Goal: Information Seeking & Learning: Learn about a topic

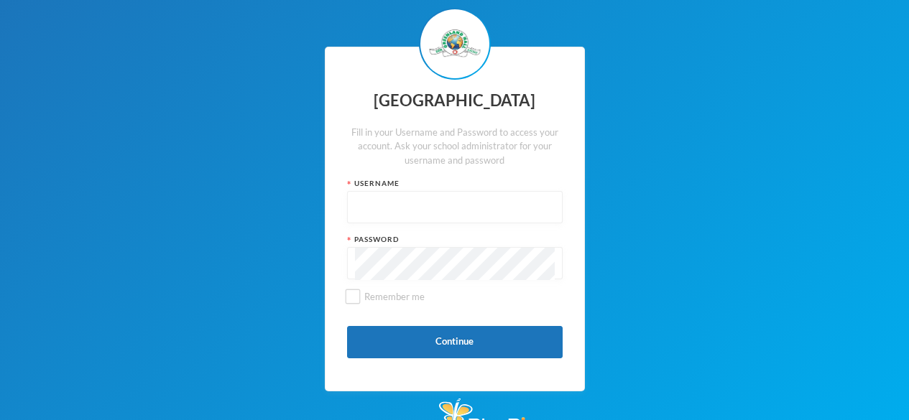
click at [383, 202] on input "text" at bounding box center [455, 208] width 200 height 32
type input "glh25c76"
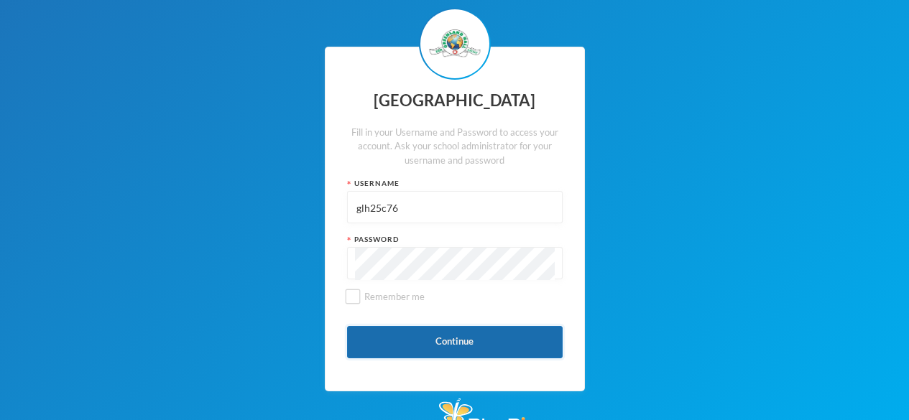
click at [395, 343] on button "Continue" at bounding box center [455, 342] width 216 height 32
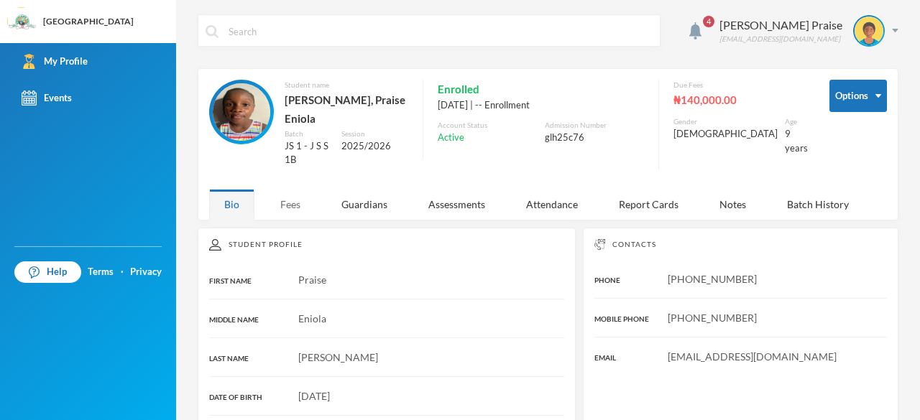
click at [281, 193] on div "Fees" at bounding box center [290, 204] width 50 height 31
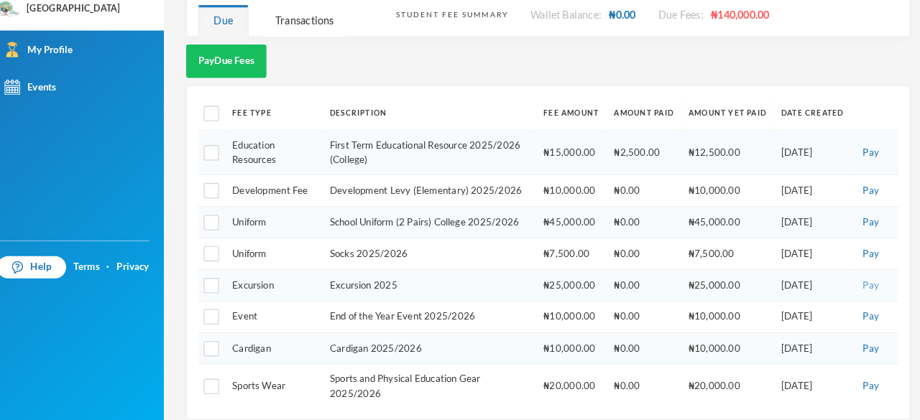
click at [848, 282] on button "Pay" at bounding box center [860, 290] width 24 height 16
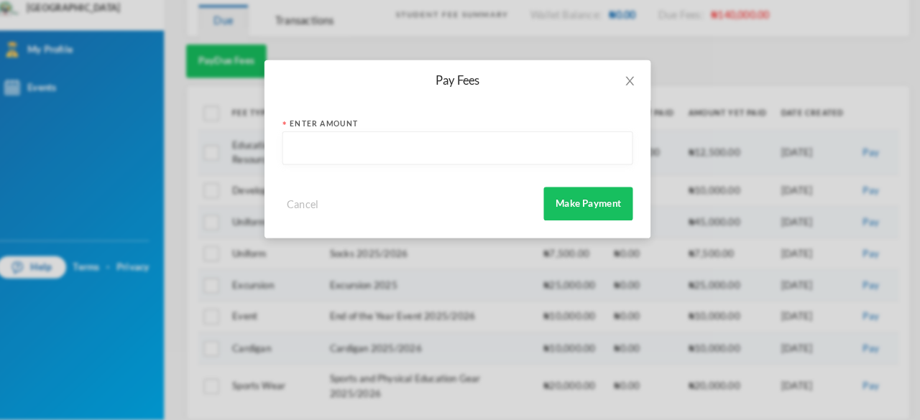
click at [303, 156] on input "text" at bounding box center [459, 158] width 323 height 32
click at [622, 83] on span "Close" at bounding box center [627, 92] width 40 height 40
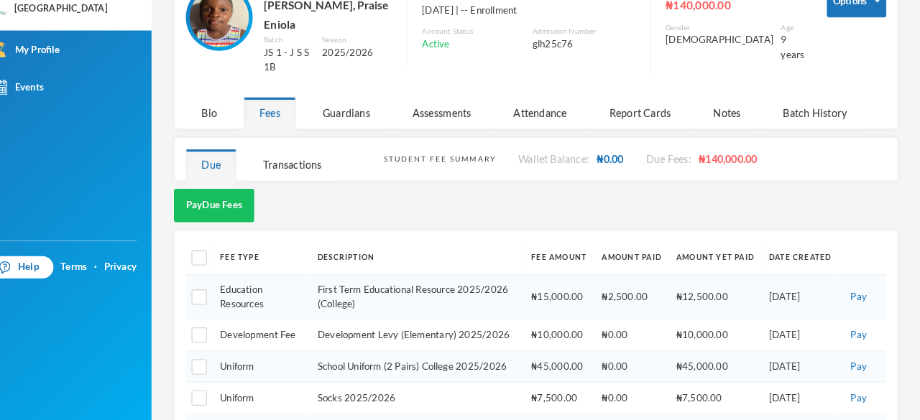
scroll to position [75, 0]
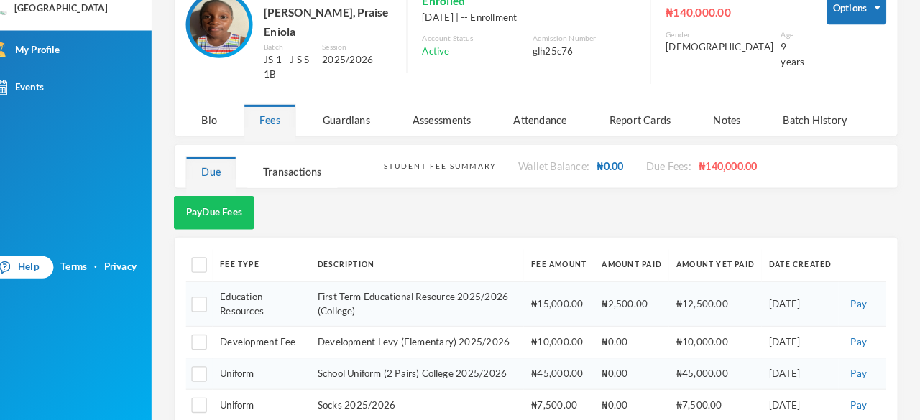
click at [546, 115] on div "Attendance" at bounding box center [552, 129] width 82 height 31
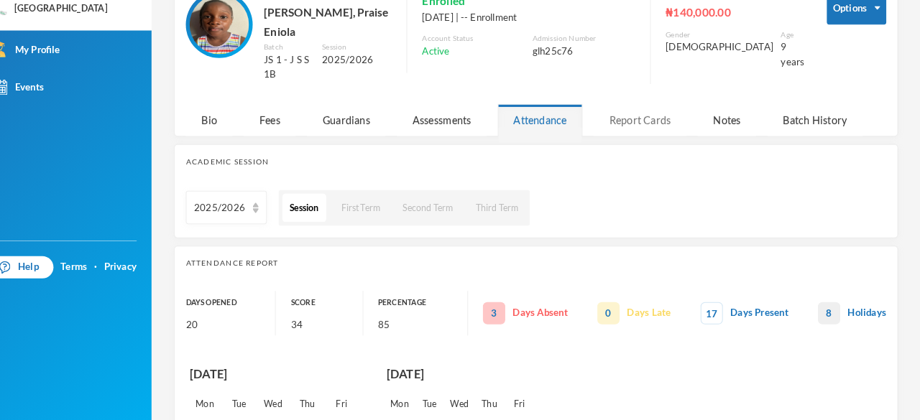
click at [632, 114] on div "Report Cards" at bounding box center [649, 129] width 90 height 31
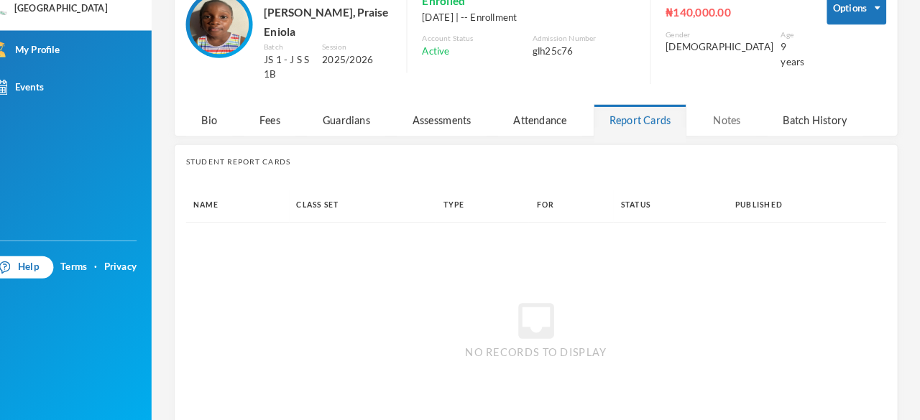
click at [726, 118] on div "Notes" at bounding box center [732, 129] width 57 height 31
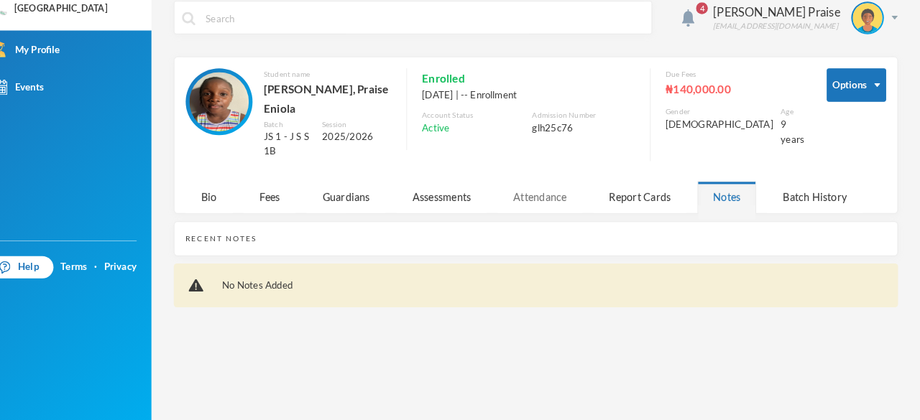
click at [550, 198] on div "Attendance" at bounding box center [552, 204] width 82 height 31
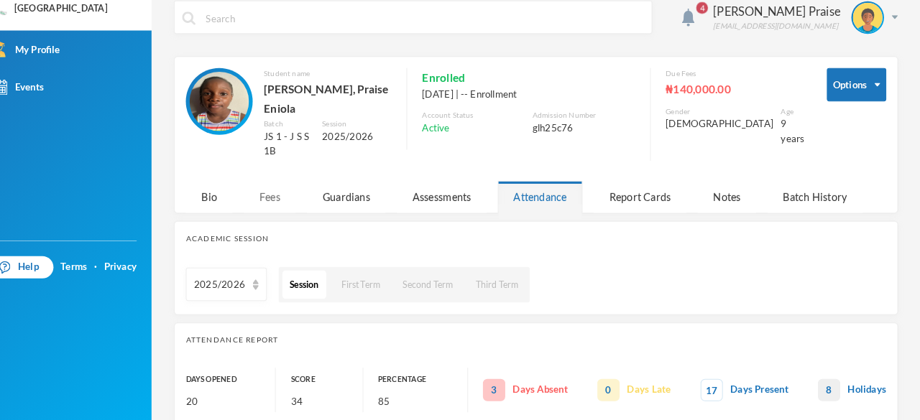
click at [290, 193] on div "Fees" at bounding box center [290, 204] width 50 height 31
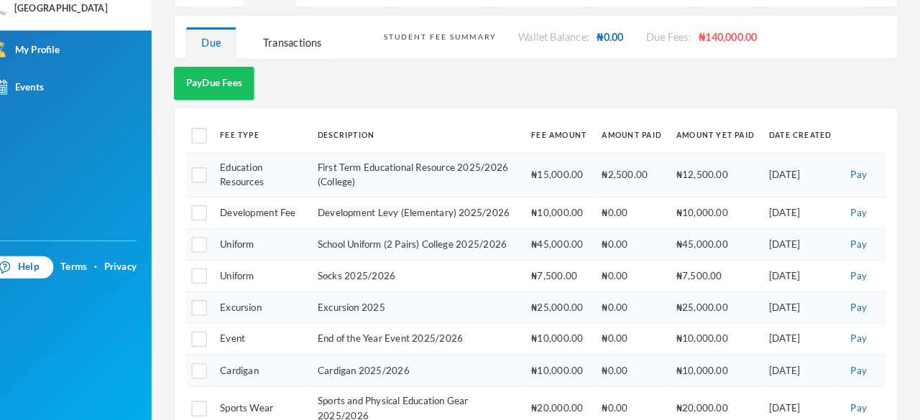
scroll to position [221, 0]
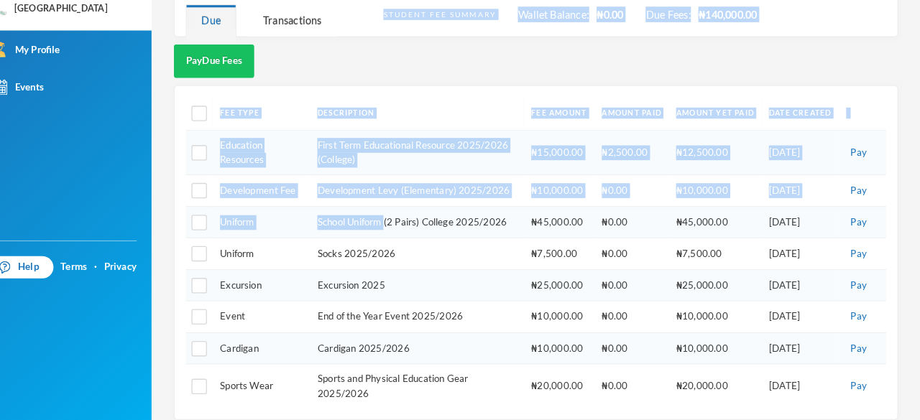
drag, startPoint x: 290, startPoint y: 193, endPoint x: 400, endPoint y: 208, distance: 110.9
click at [400, 213] on td "School Uniform (2 Pairs) College 2025/2026" at bounding box center [432, 228] width 207 height 31
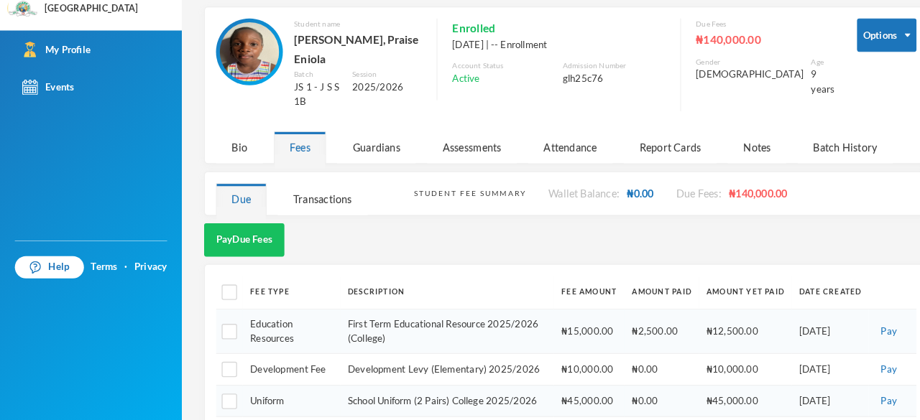
scroll to position [0, 0]
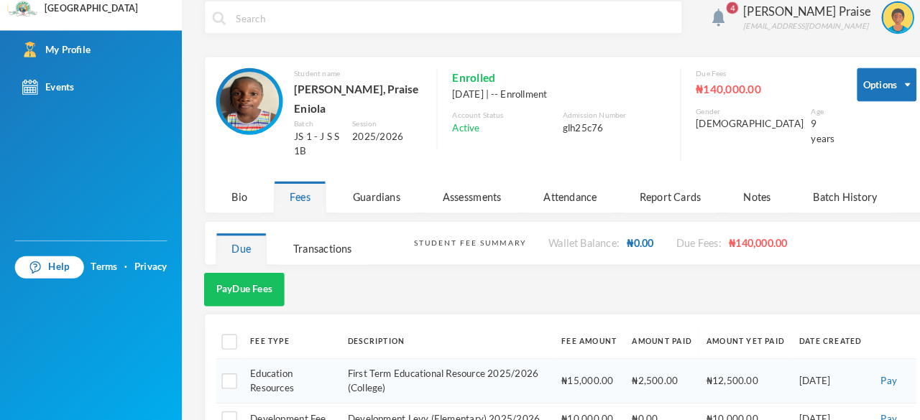
click at [241, 121] on img at bounding box center [241, 111] width 57 height 57
click at [226, 118] on img at bounding box center [241, 111] width 57 height 57
click at [223, 133] on img at bounding box center [241, 111] width 57 height 57
click at [243, 121] on img at bounding box center [241, 111] width 57 height 57
click at [236, 120] on img at bounding box center [241, 111] width 57 height 57
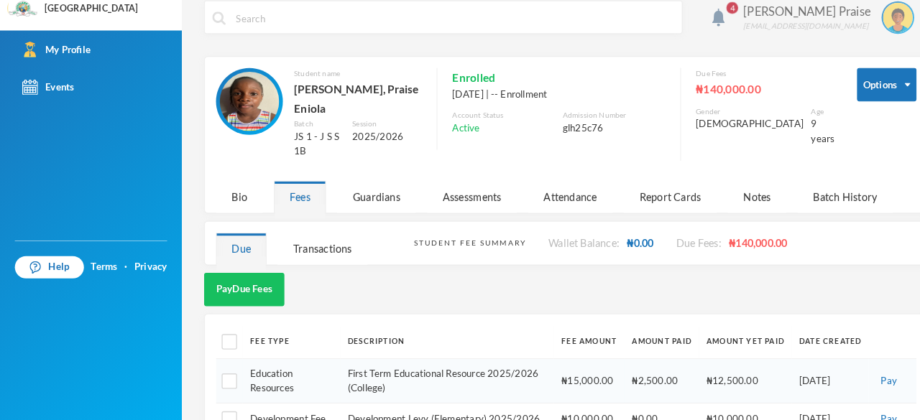
click at [751, 20] on div "[PERSON_NAME] Praise" at bounding box center [780, 25] width 123 height 17
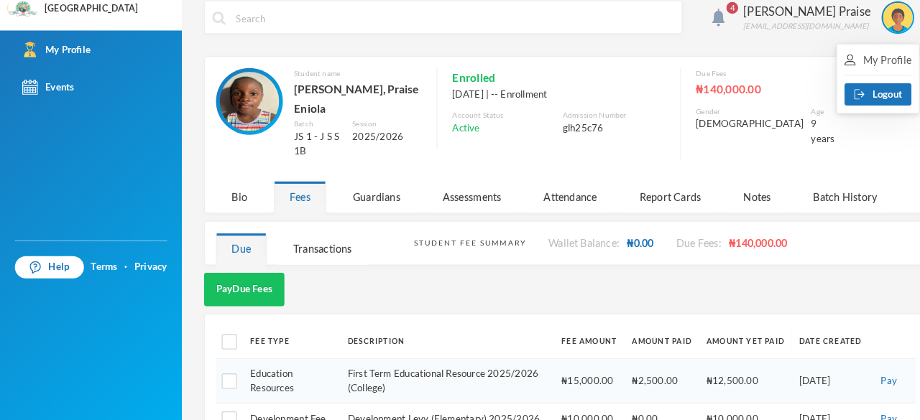
click at [747, 60] on div "4 [PERSON_NAME] Praise [EMAIL_ADDRESS][DOMAIN_NAME]" at bounding box center [548, 41] width 701 height 54
click at [364, 190] on div "Guardians" at bounding box center [364, 204] width 76 height 31
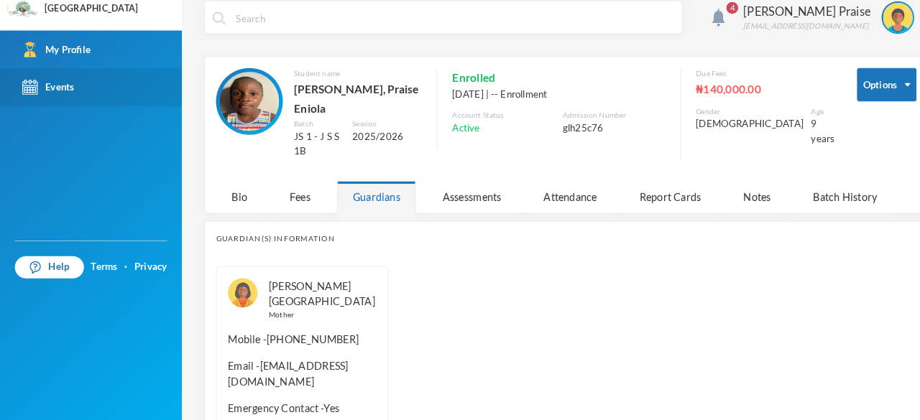
click at [37, 92] on div "Events" at bounding box center [47, 98] width 50 height 15
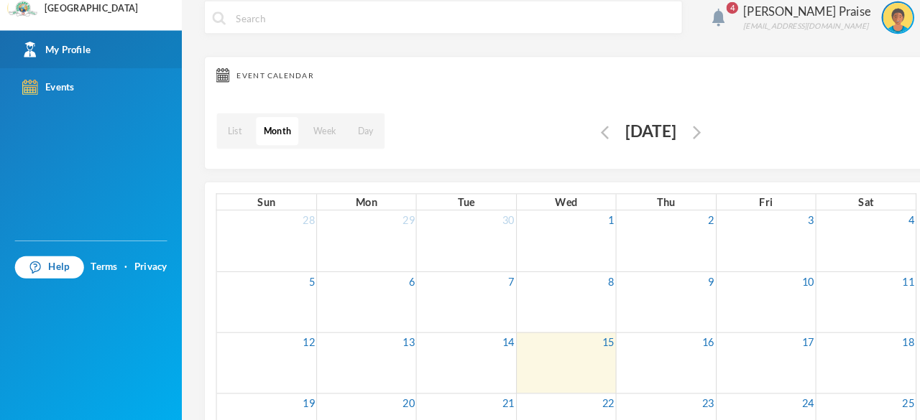
click at [34, 65] on img at bounding box center [29, 61] width 15 height 15
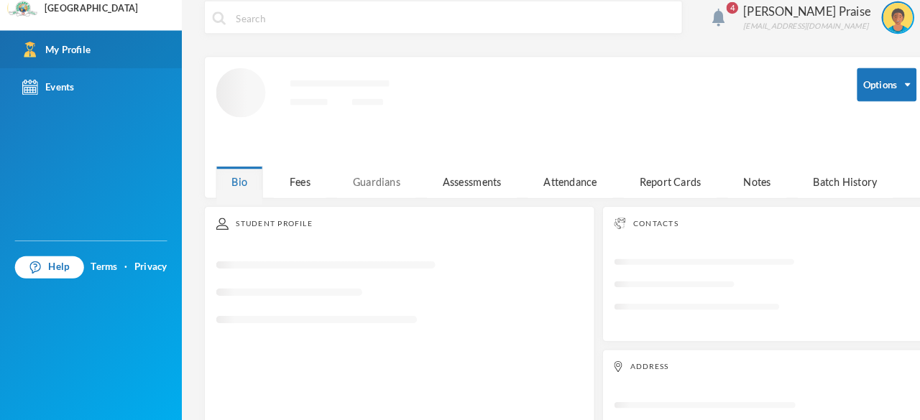
click at [356, 194] on div "Guardians" at bounding box center [364, 190] width 76 height 31
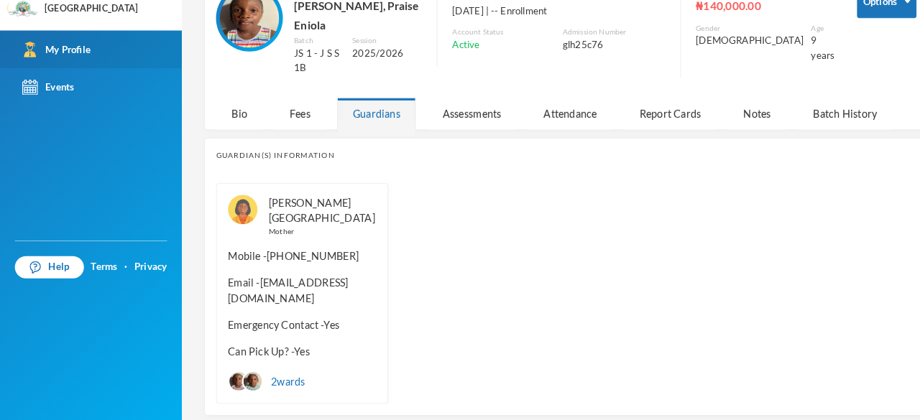
scroll to position [86, 0]
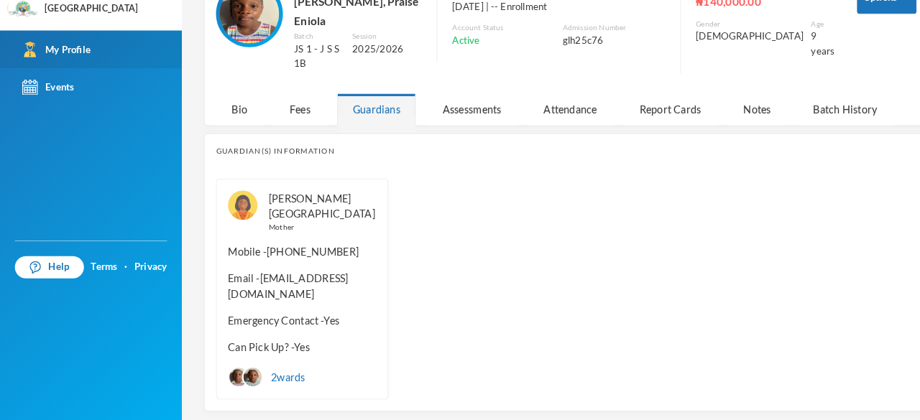
click at [206, 142] on div "Guardian(s) Information [PERSON_NAME] Mother Mobile - [PHONE_NUMBER] Email - [E…" at bounding box center [548, 276] width 701 height 269
click at [188, 124] on div "4 [PERSON_NAME] Praise [EMAIL_ADDRESS][DOMAIN_NAME] Options Student name [PERSO…" at bounding box center [548, 210] width 744 height 420
click at [218, 337] on div "[PERSON_NAME] Mother Mobile - [PHONE_NUMBER] Email - [EMAIL_ADDRESS][DOMAIN_NAM…" at bounding box center [292, 293] width 167 height 214
click at [230, 342] on span "Can Pick Up? - Yes" at bounding box center [293, 349] width 144 height 15
click at [231, 316] on span "Emergency Contact - Yes" at bounding box center [293, 323] width 144 height 15
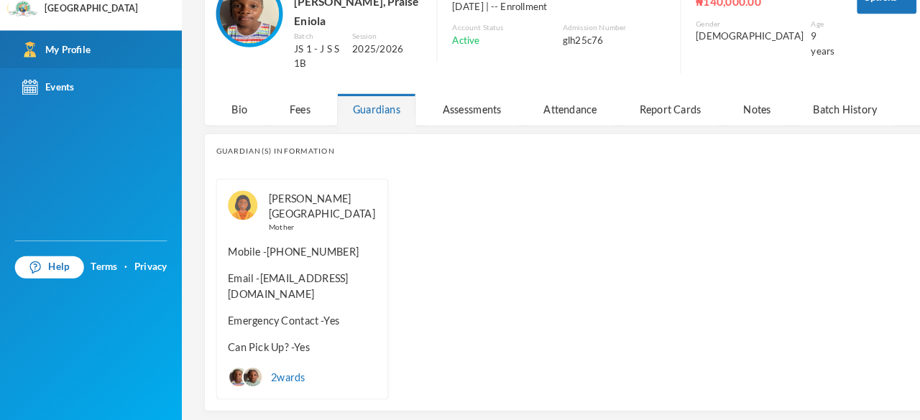
click at [231, 316] on span "Emergency Contact - Yes" at bounding box center [293, 323] width 144 height 15
click at [241, 316] on span "Emergency Contact - Yes" at bounding box center [293, 323] width 144 height 15
click at [245, 316] on span "Emergency Contact - Yes" at bounding box center [293, 323] width 144 height 15
click at [231, 289] on span "Email - [EMAIL_ADDRESS][DOMAIN_NAME]" at bounding box center [293, 290] width 144 height 30
click at [233, 249] on span "Mobile - [PHONE_NUMBER]" at bounding box center [293, 256] width 144 height 15
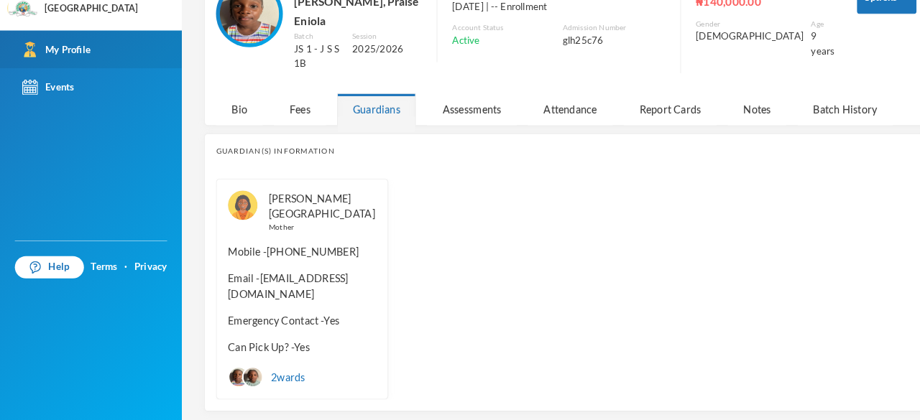
click at [243, 249] on span "Mobile - [PHONE_NUMBER]" at bounding box center [293, 256] width 144 height 15
click at [241, 249] on span "Mobile - [PHONE_NUMBER]" at bounding box center [293, 256] width 144 height 15
click at [283, 228] on div "Mother" at bounding box center [312, 233] width 104 height 11
click at [257, 204] on div "[PERSON_NAME] Mother Mobile - [PHONE_NUMBER] Email - [EMAIL_ADDRESS][DOMAIN_NAM…" at bounding box center [292, 293] width 167 height 214
click at [222, 198] on img at bounding box center [235, 212] width 29 height 29
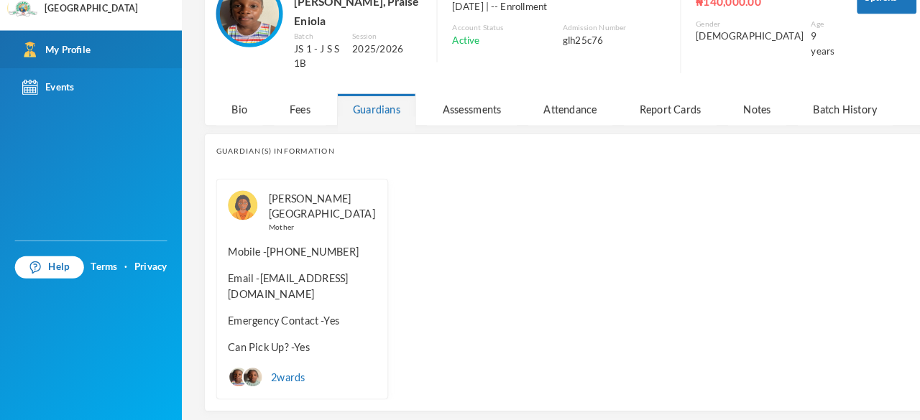
click at [217, 194] on div "[PERSON_NAME] Mother Mobile - [PHONE_NUMBER] Email - [EMAIL_ADDRESS][DOMAIN_NAM…" at bounding box center [292, 293] width 167 height 214
click at [427, 265] on div "[PERSON_NAME] Mother Mobile - [PHONE_NUMBER] Email - [EMAIL_ADDRESS][DOMAIN_NAM…" at bounding box center [548, 293] width 678 height 214
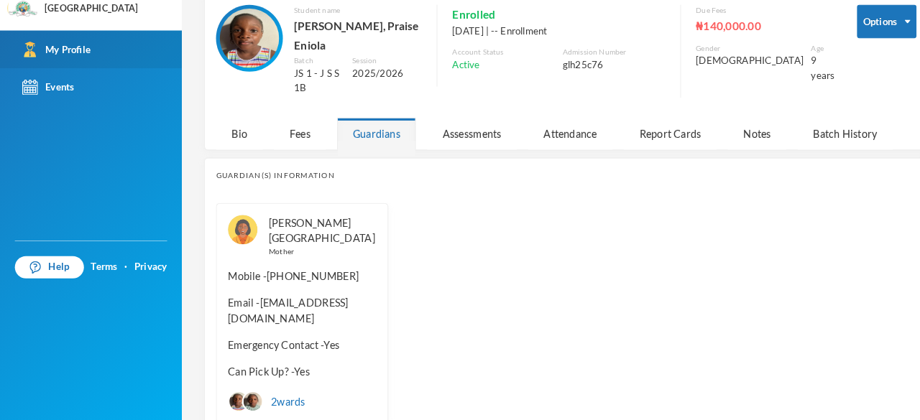
scroll to position [57, 0]
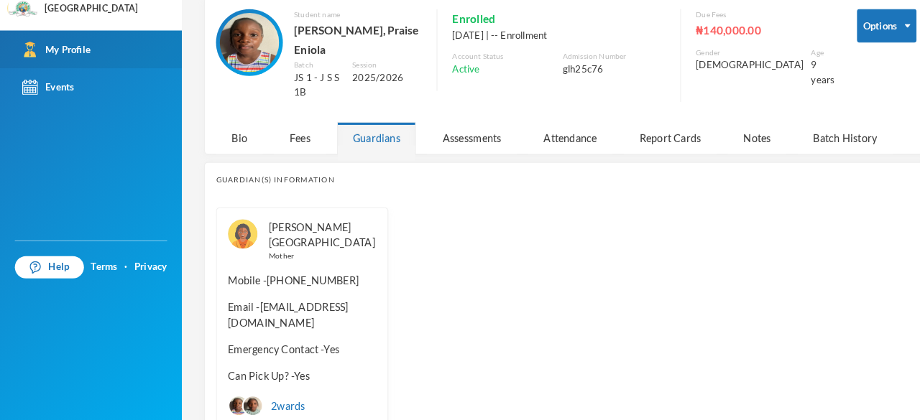
click at [236, 229] on img at bounding box center [235, 240] width 29 height 29
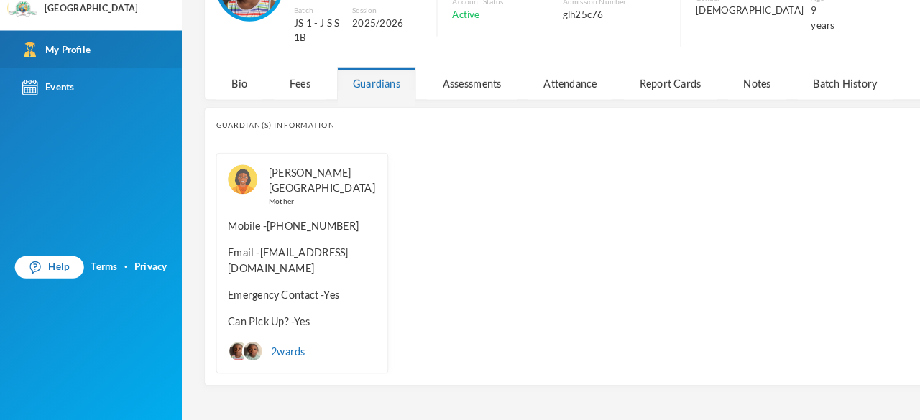
scroll to position [111, 0]
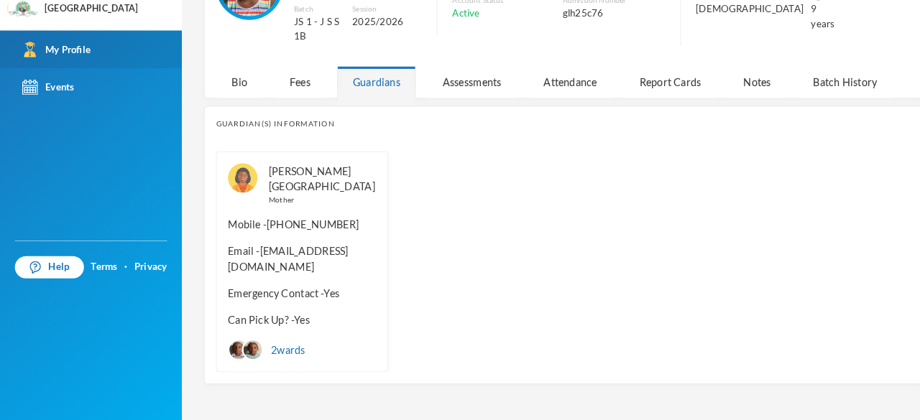
click at [277, 342] on div "2 wards" at bounding box center [258, 352] width 75 height 21
click at [283, 342] on div "2 wards" at bounding box center [258, 352] width 75 height 21
click at [271, 346] on div "2 wards" at bounding box center [258, 352] width 75 height 21
click at [240, 344] on img at bounding box center [245, 353] width 18 height 18
click at [285, 342] on div "2 wards" at bounding box center [258, 352] width 75 height 21
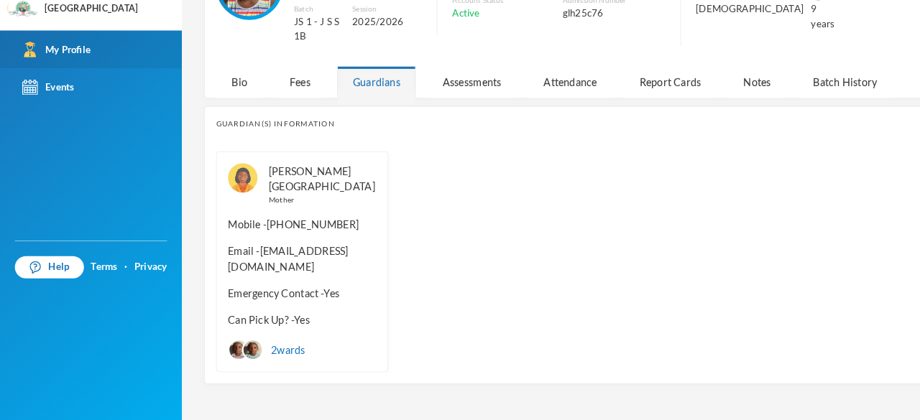
click at [274, 347] on div "2 wards" at bounding box center [258, 352] width 75 height 21
click at [270, 342] on div "2 wards" at bounding box center [258, 352] width 75 height 21
click at [142, 270] on link "Privacy" at bounding box center [146, 272] width 32 height 14
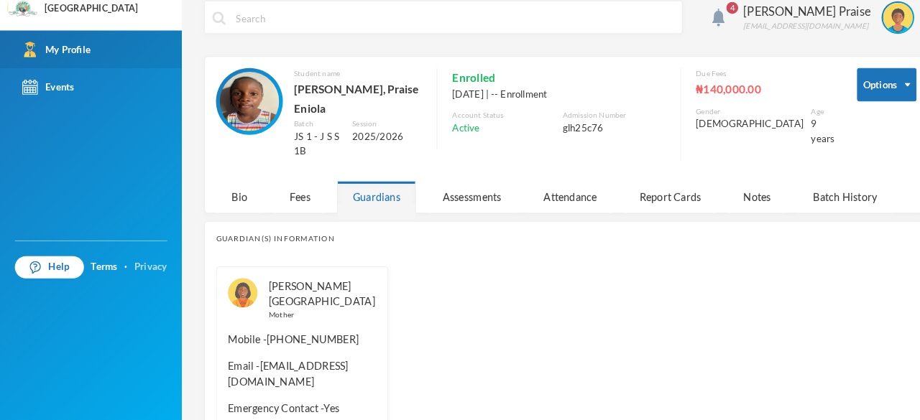
scroll to position [0, 0]
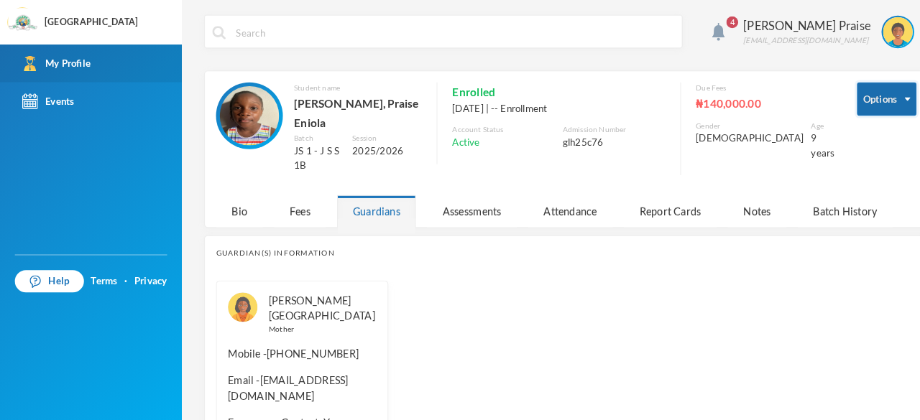
click at [854, 101] on button "Options" at bounding box center [857, 96] width 57 height 32
click at [819, 200] on div "Batch History" at bounding box center [818, 204] width 92 height 31
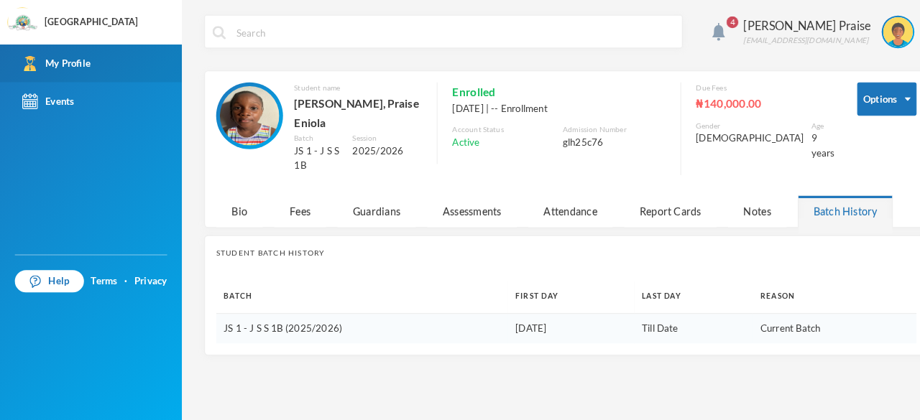
click at [699, 32] on span "4" at bounding box center [708, 21] width 23 height 23
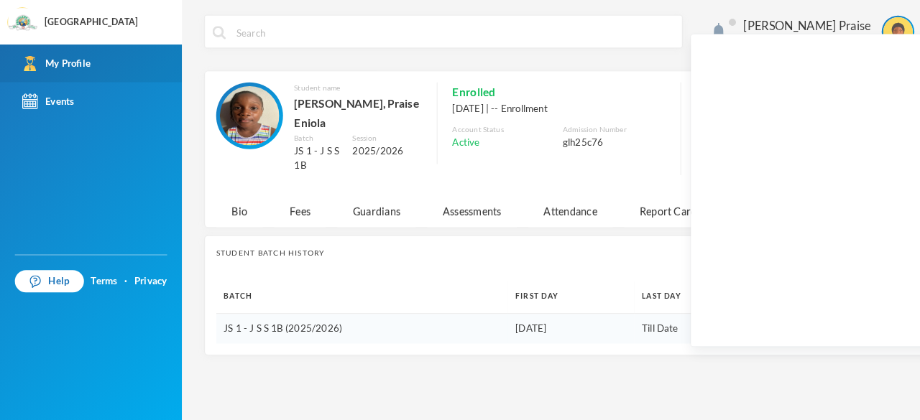
click at [594, 246] on div "Student Batch History Batch First Day Last Day Reason JS 1 - J S S 1B (2025/202…" at bounding box center [548, 286] width 701 height 116
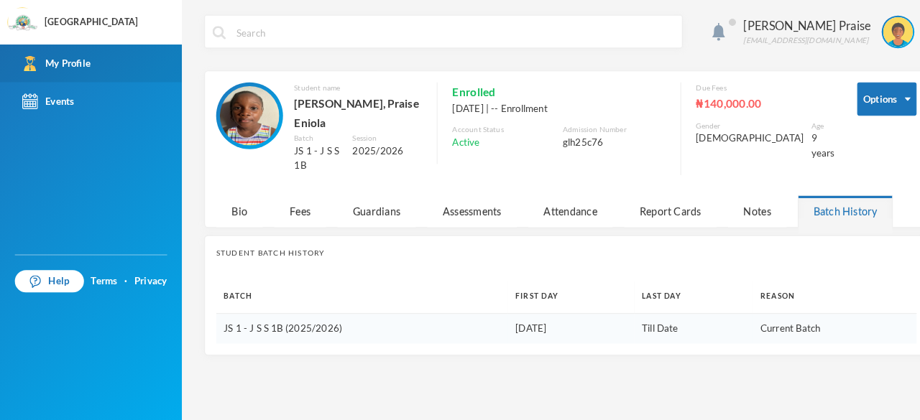
click at [537, 132] on div "Active" at bounding box center [487, 138] width 99 height 14
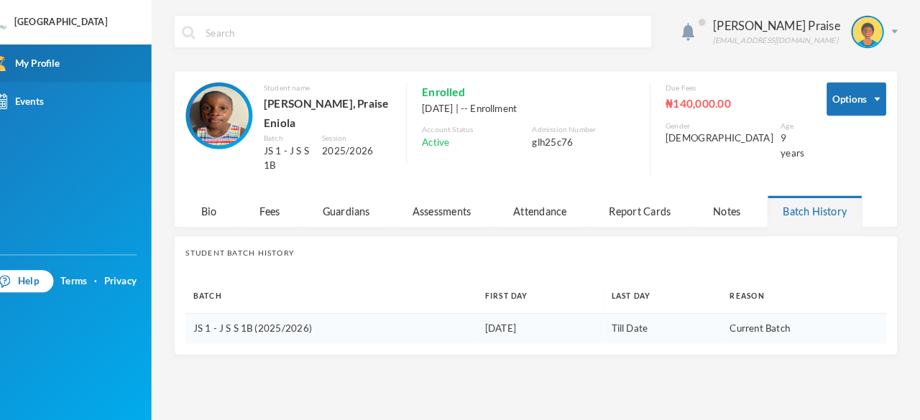
click at [555, 111] on div "[DATE] | -- Enrollment" at bounding box center [541, 105] width 206 height 14
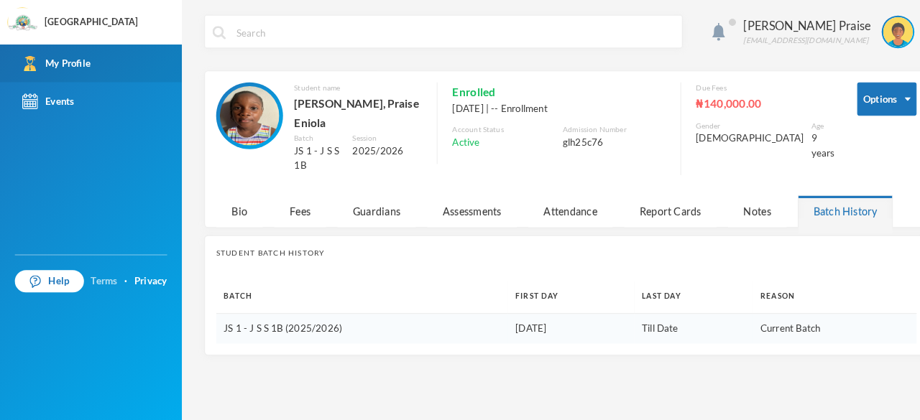
click at [111, 274] on link "Terms" at bounding box center [101, 272] width 26 height 14
click at [234, 34] on input "text" at bounding box center [439, 31] width 425 height 32
click at [284, 192] on div "Fees" at bounding box center [290, 204] width 50 height 31
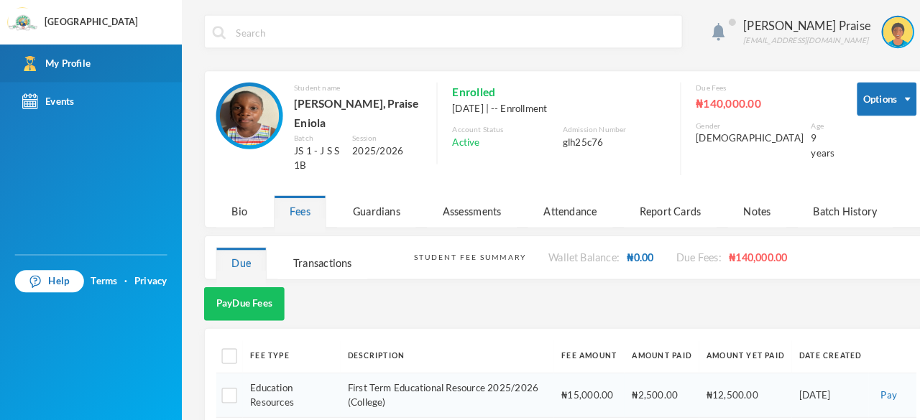
click at [594, 252] on div "Student Fee Summary Wallet Balance: ₦0.00 Due Fees: ₦140,000.00" at bounding box center [643, 250] width 487 height 42
click at [586, 244] on div "Student Fee Summary Wallet Balance: ₦0.00 Due Fees: ₦140,000.00" at bounding box center [643, 250] width 487 height 42
click at [573, 245] on div "Student Fee Summary Wallet Balance: ₦0.00 Due Fees: ₦140,000.00" at bounding box center [643, 250] width 487 height 42
click at [318, 242] on div "Transactions" at bounding box center [312, 254] width 87 height 31
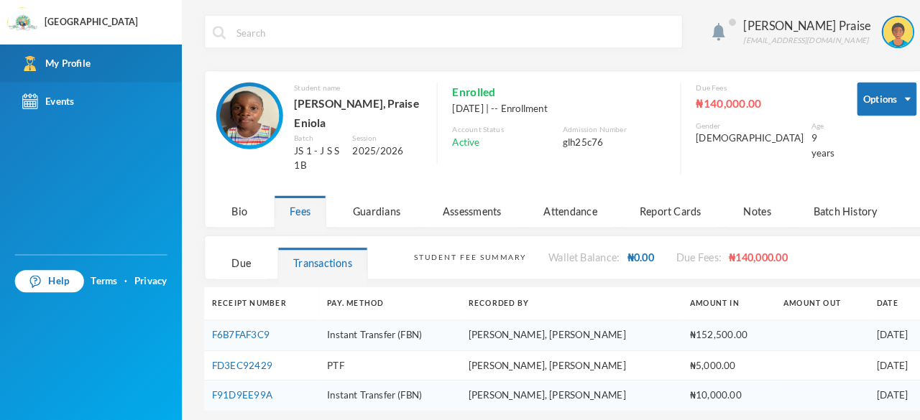
click at [469, 351] on td "[PERSON_NAME], [PERSON_NAME]" at bounding box center [553, 353] width 214 height 29
click at [745, 114] on div "Due Fees ₦140,000.00 Gender [DEMOGRAPHIC_DATA] Age [DEMOGRAPHIC_DATA] years" at bounding box center [732, 125] width 149 height 90
click at [572, 193] on div "Attendance" at bounding box center [552, 204] width 82 height 31
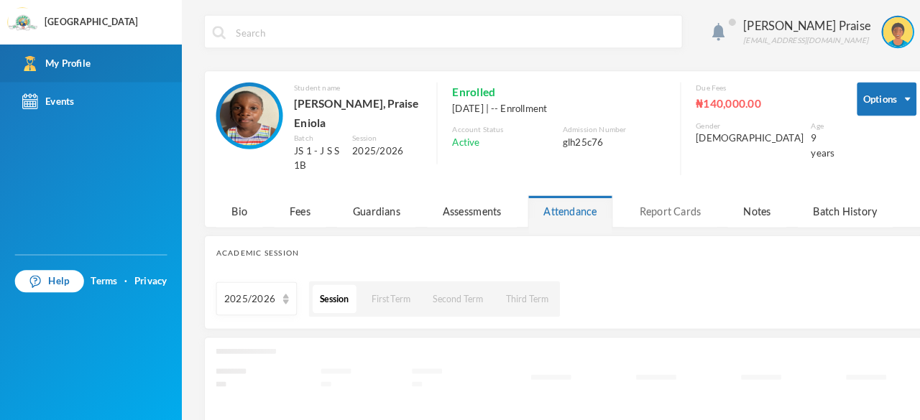
click at [658, 194] on div "Report Cards" at bounding box center [649, 204] width 90 height 31
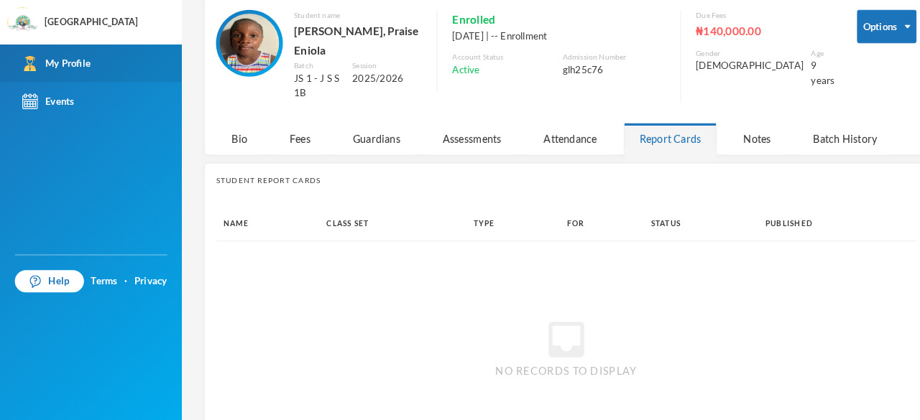
scroll to position [100, 0]
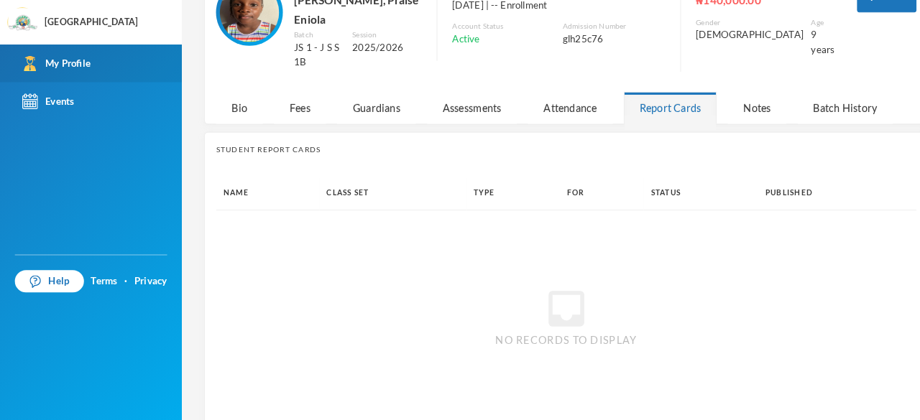
click at [633, 172] on th "Status" at bounding box center [678, 188] width 111 height 32
click at [636, 179] on th "Status" at bounding box center [678, 188] width 111 height 32
click at [551, 178] on th "For" at bounding box center [581, 188] width 81 height 32
click at [331, 188] on th "Class Set" at bounding box center [380, 188] width 142 height 32
click at [329, 182] on th "Class Set" at bounding box center [380, 188] width 142 height 32
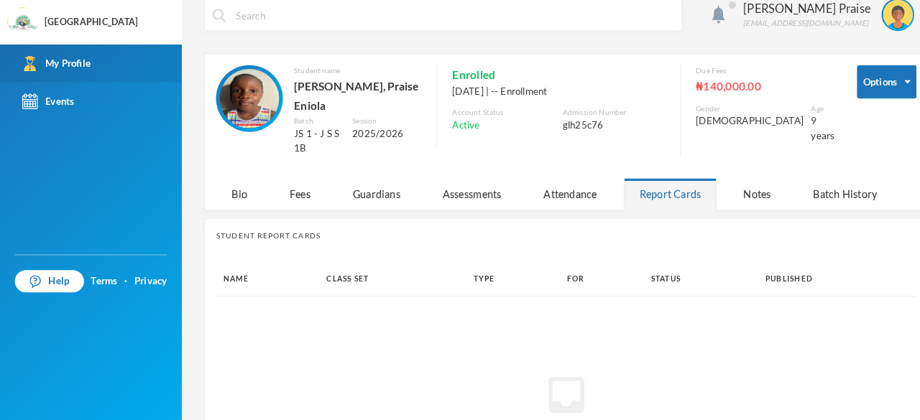
scroll to position [0, 0]
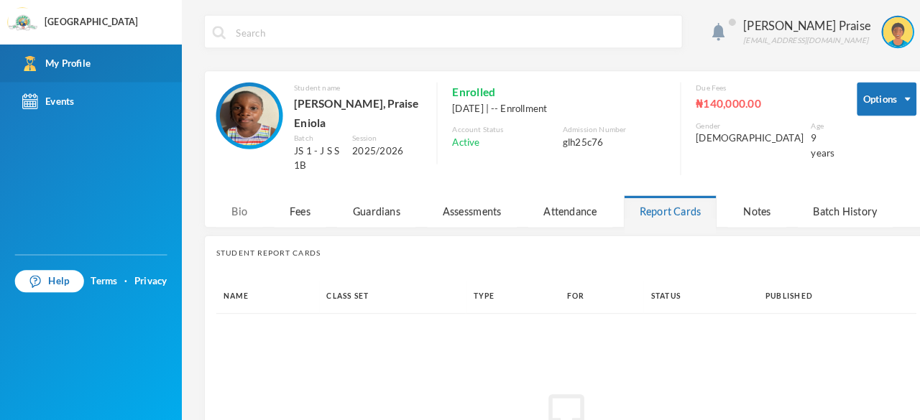
click at [224, 190] on div "Bio" at bounding box center [231, 204] width 45 height 31
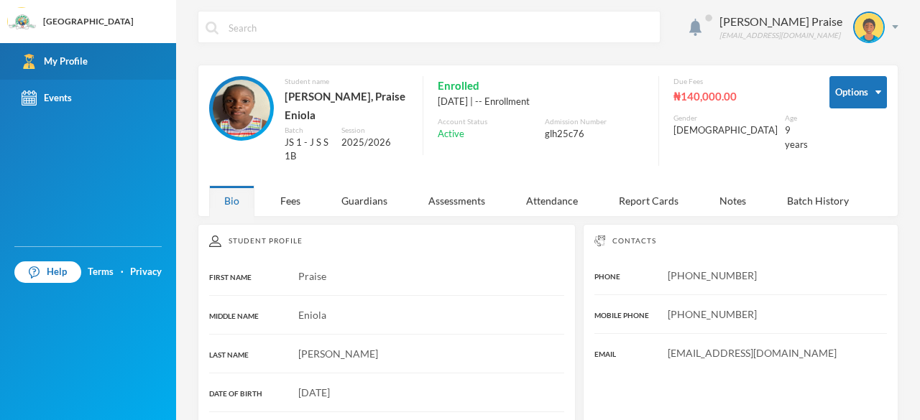
scroll to position [2, 0]
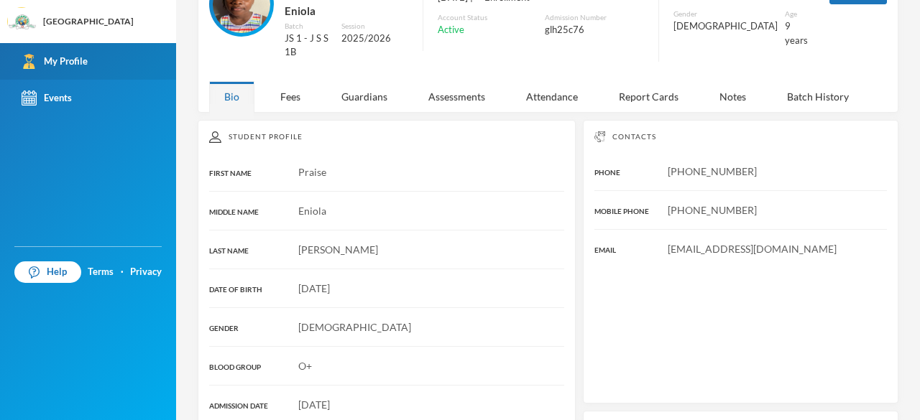
click at [739, 165] on span "[PHONE_NUMBER]" at bounding box center [712, 171] width 89 height 12
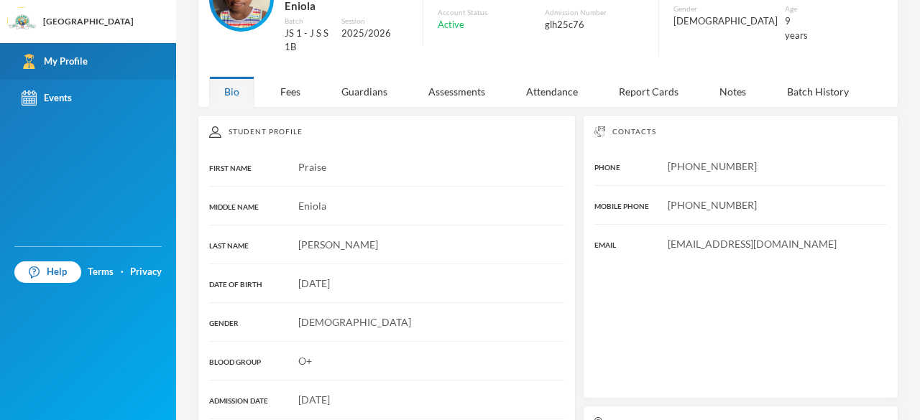
click at [734, 159] on div "[PHONE_NUMBER]" at bounding box center [740, 166] width 292 height 15
click at [733, 160] on span "[PHONE_NUMBER]" at bounding box center [712, 166] width 89 height 12
click at [704, 144] on div "Contacts PHONE [PHONE_NUMBER] MOBILE PHONE [PHONE_NUMBER] EMAIL [EMAIL_ADDRESS]…" at bounding box center [740, 257] width 315 height 285
click at [752, 159] on div "[PHONE_NUMBER]" at bounding box center [740, 166] width 292 height 15
click at [757, 159] on div "[PHONE_NUMBER]" at bounding box center [740, 166] width 292 height 15
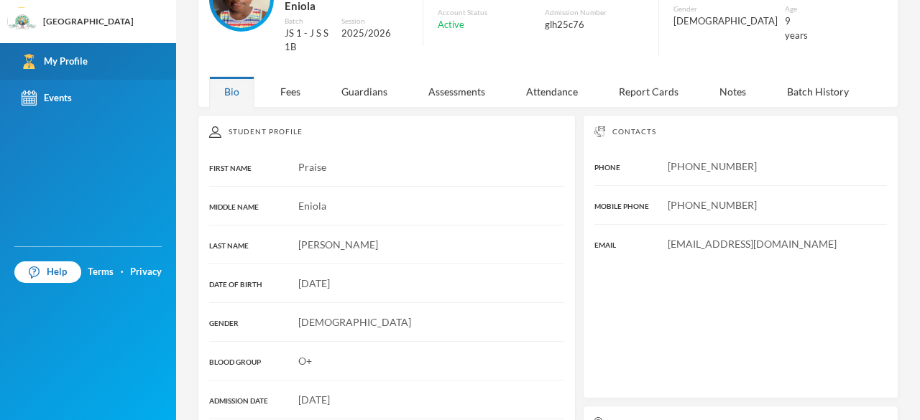
click at [767, 159] on div "[PHONE_NUMBER]" at bounding box center [740, 166] width 292 height 15
